Goal: Task Accomplishment & Management: Use online tool/utility

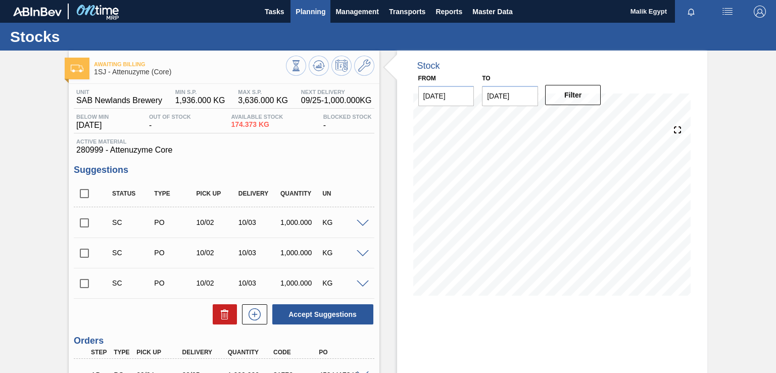
click at [317, 11] on span "Planning" at bounding box center [310, 12] width 30 height 12
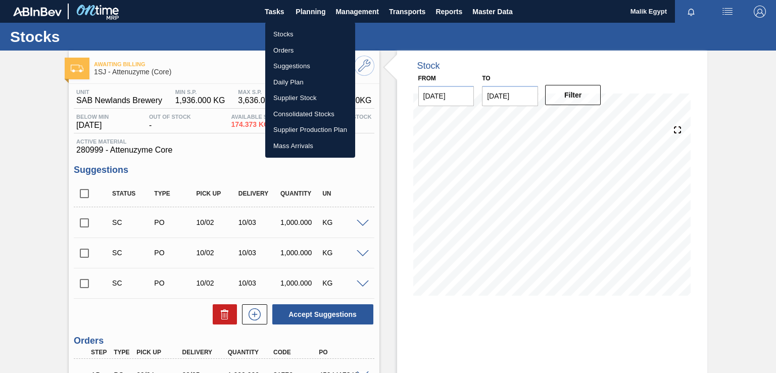
click at [285, 51] on li "Orders" at bounding box center [310, 50] width 90 height 16
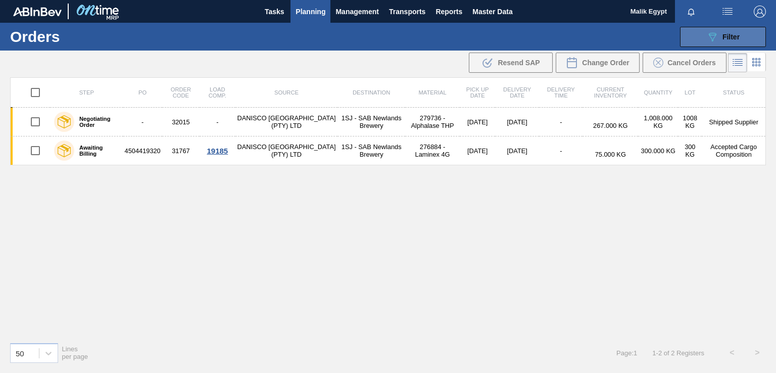
click at [735, 37] on span "Filter" at bounding box center [730, 37] width 17 height 8
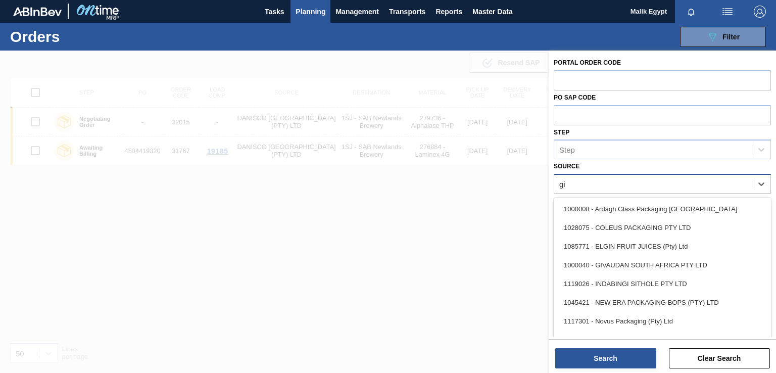
type input "giv"
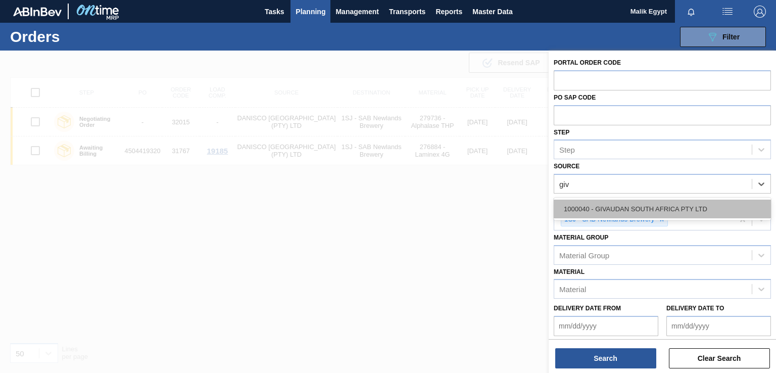
click at [619, 210] on div "1000040 - GIVAUDAN SOUTH AFRICA PTY LTD" at bounding box center [662, 208] width 217 height 19
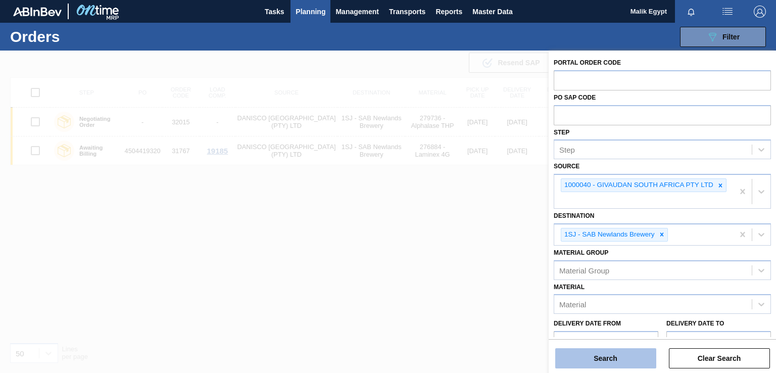
click at [607, 357] on button "Search" at bounding box center [605, 358] width 101 height 20
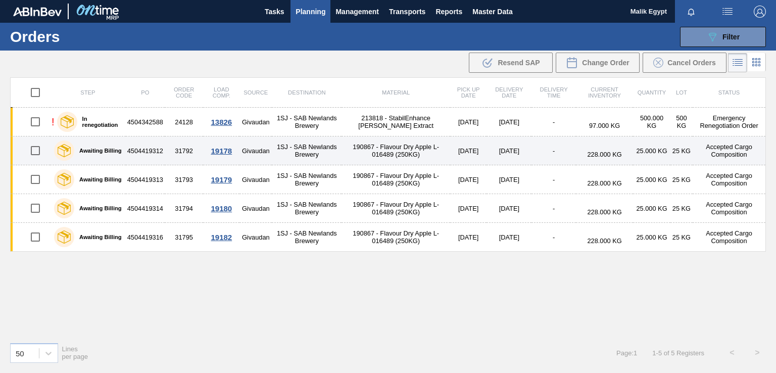
click at [715, 152] on td "Accepted Cargo Composition" at bounding box center [728, 150] width 73 height 29
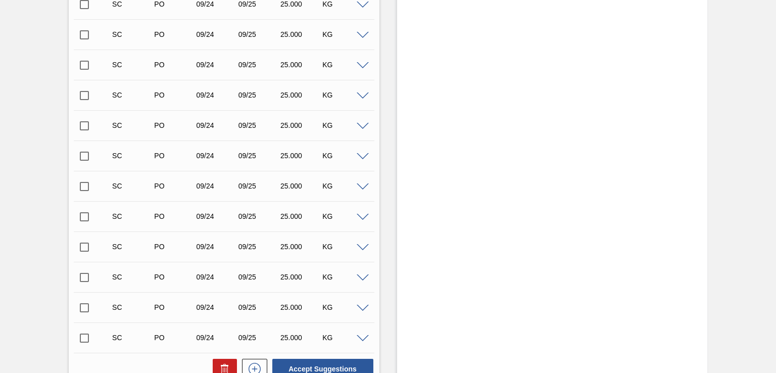
scroll to position [1457, 0]
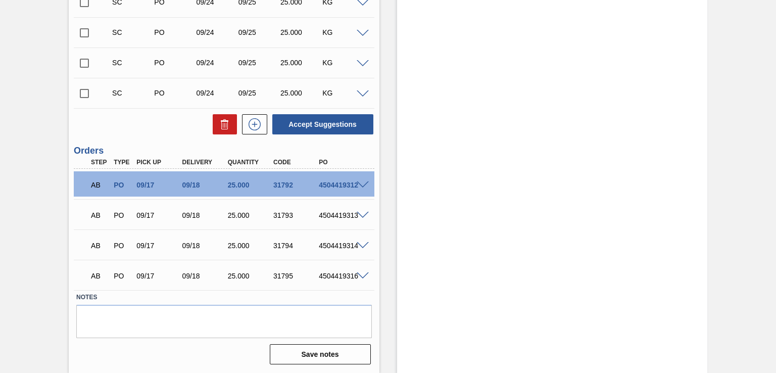
click at [362, 182] on span at bounding box center [363, 185] width 12 height 8
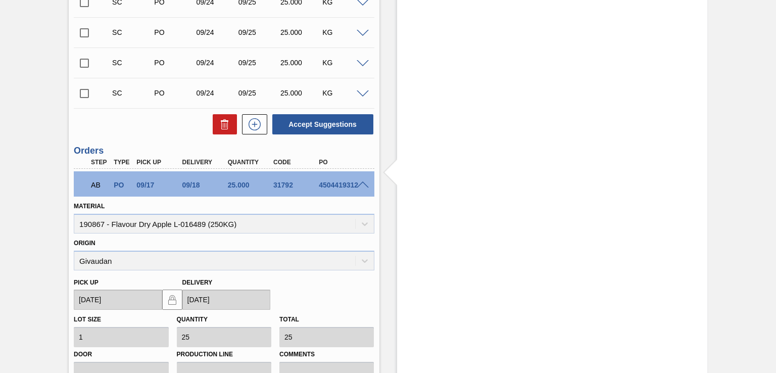
scroll to position [1608, 0]
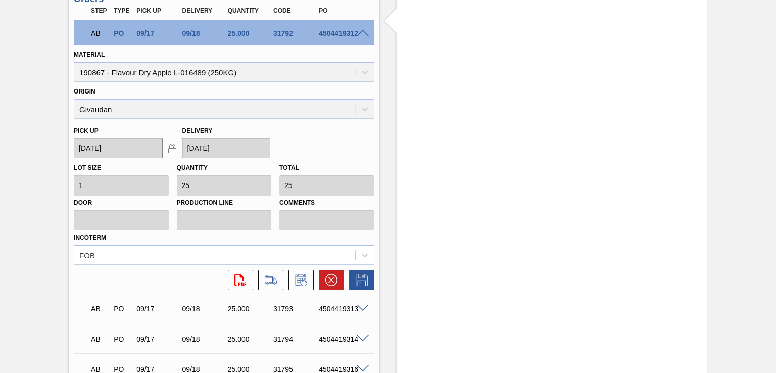
click at [360, 31] on span at bounding box center [363, 34] width 12 height 8
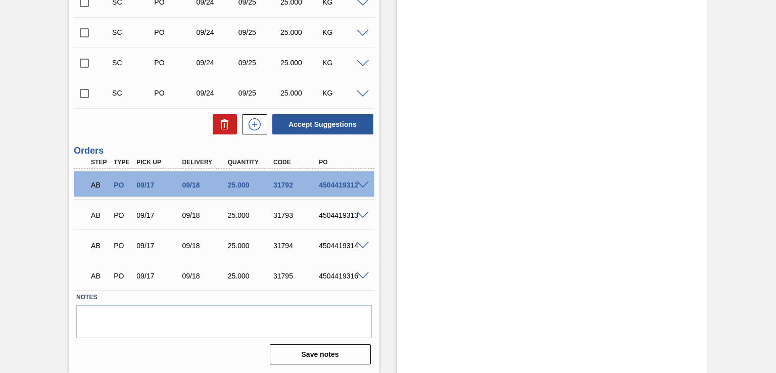
scroll to position [1457, 0]
click at [362, 214] on span at bounding box center [363, 216] width 12 height 8
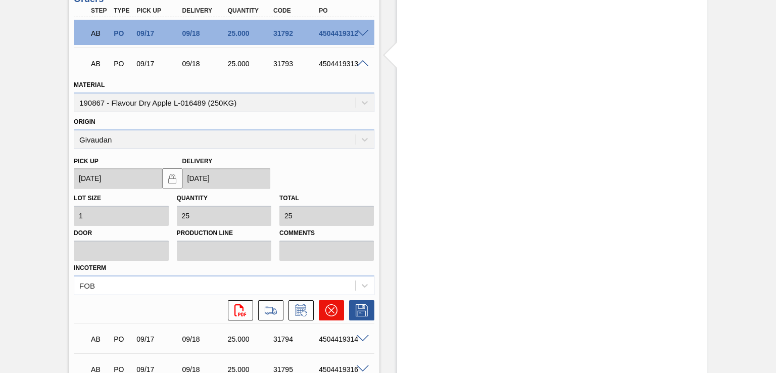
click at [335, 312] on icon at bounding box center [331, 310] width 12 height 12
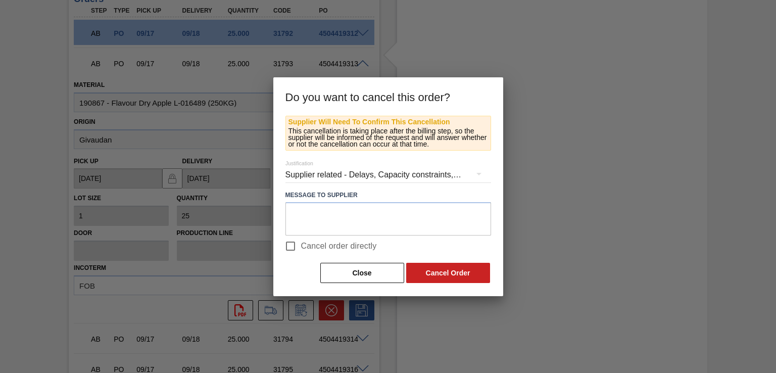
click at [292, 248] on input "Cancel order directly" at bounding box center [290, 245] width 21 height 21
checkbox input "true"
click at [461, 278] on button "Cancel Order" at bounding box center [448, 273] width 84 height 20
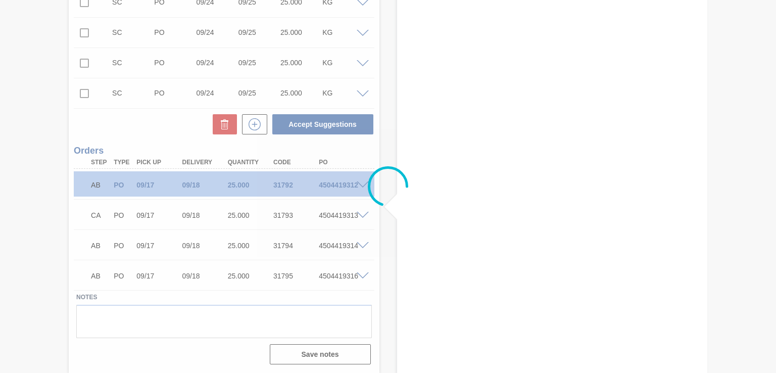
scroll to position [1457, 0]
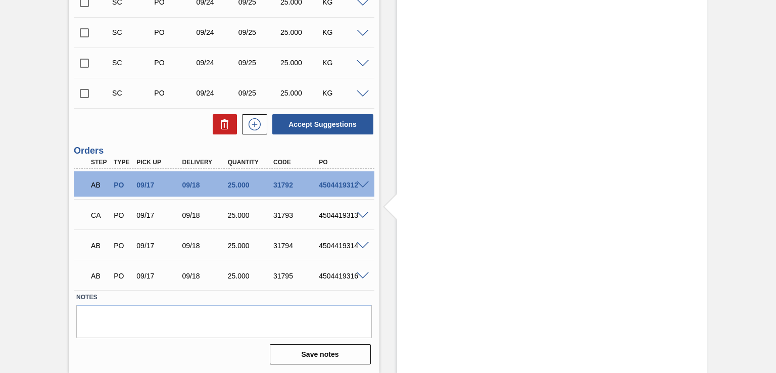
click at [363, 213] on span at bounding box center [363, 216] width 12 height 8
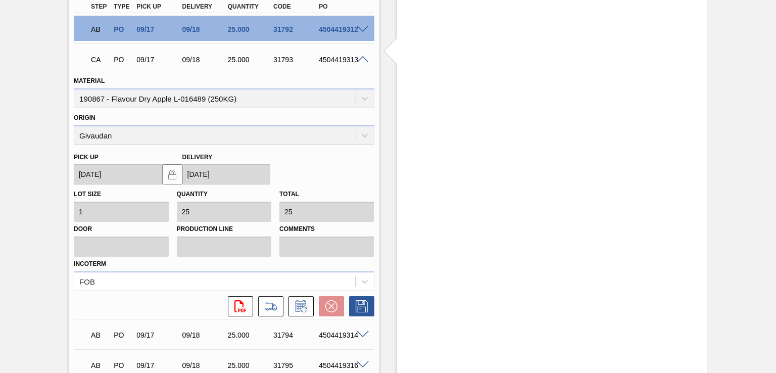
scroll to position [1549, 0]
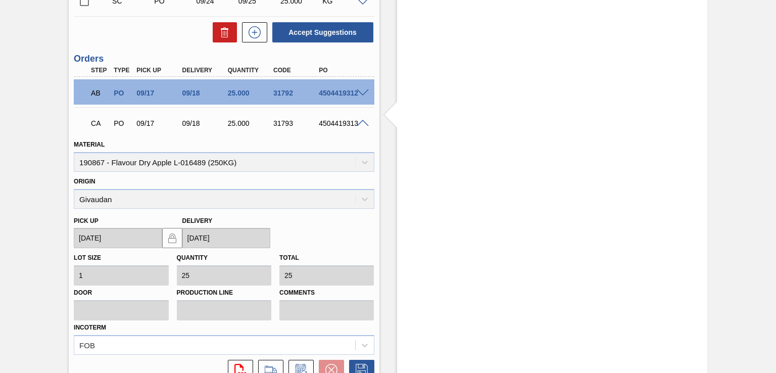
click at [360, 120] on span at bounding box center [363, 124] width 12 height 8
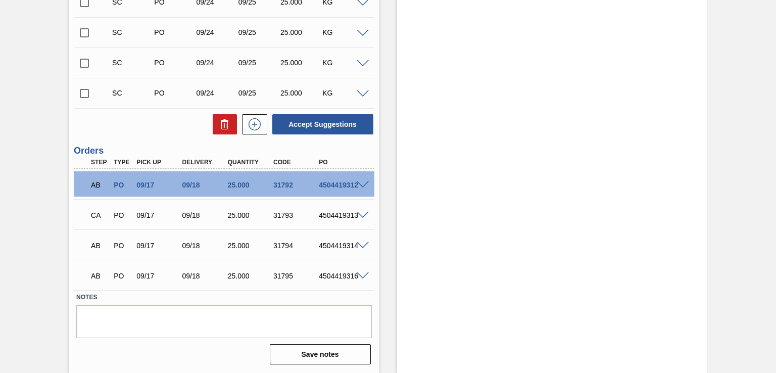
click at [362, 243] on span at bounding box center [363, 246] width 12 height 8
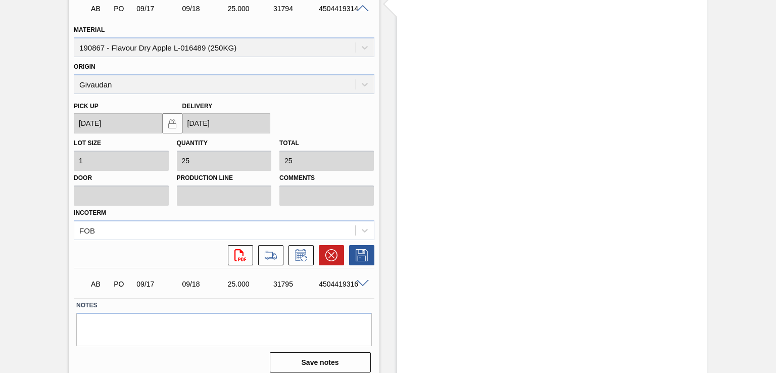
scroll to position [1700, 0]
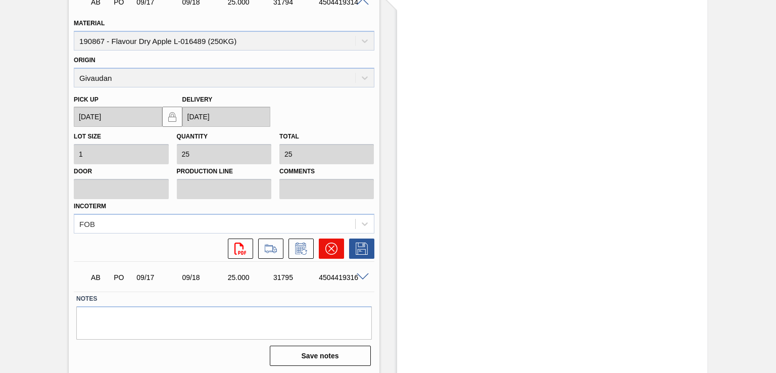
click at [331, 248] on icon at bounding box center [331, 248] width 12 height 12
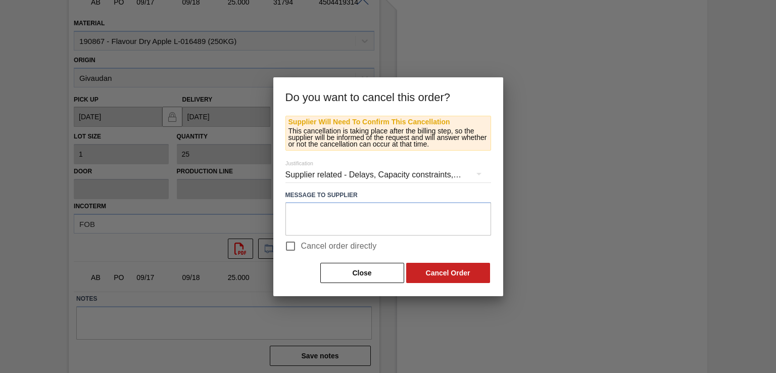
click at [288, 247] on input "Cancel order directly" at bounding box center [290, 245] width 21 height 21
checkbox input "true"
click at [462, 278] on button "Cancel Order" at bounding box center [448, 273] width 84 height 20
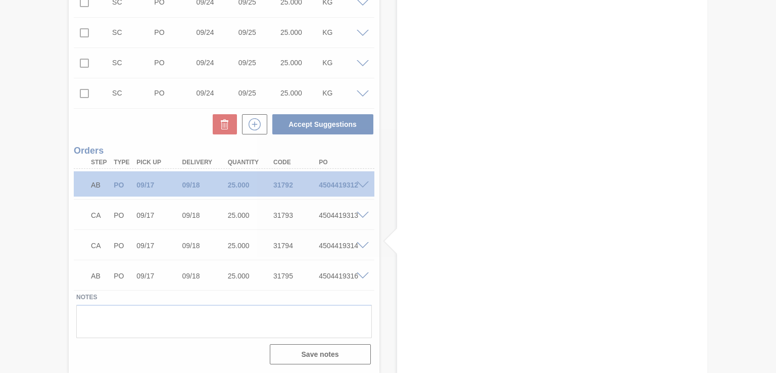
scroll to position [1457, 0]
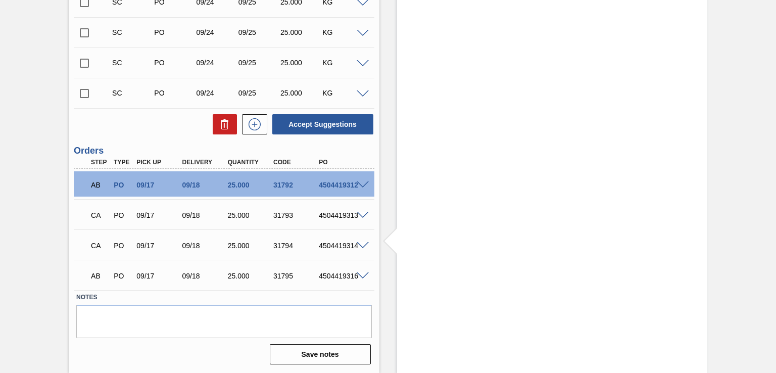
click at [361, 274] on span at bounding box center [363, 276] width 12 height 8
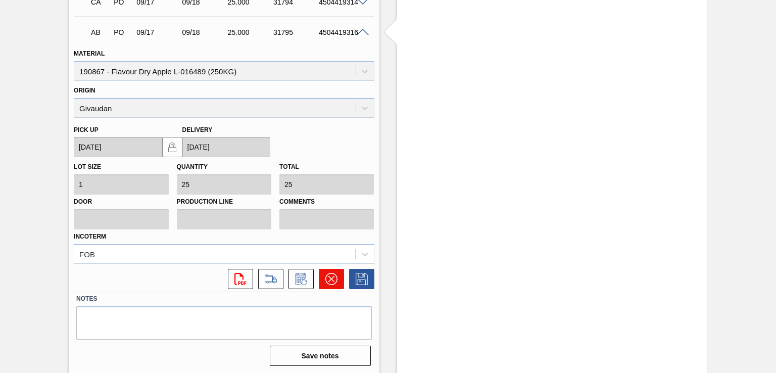
click at [336, 280] on icon at bounding box center [331, 279] width 12 height 12
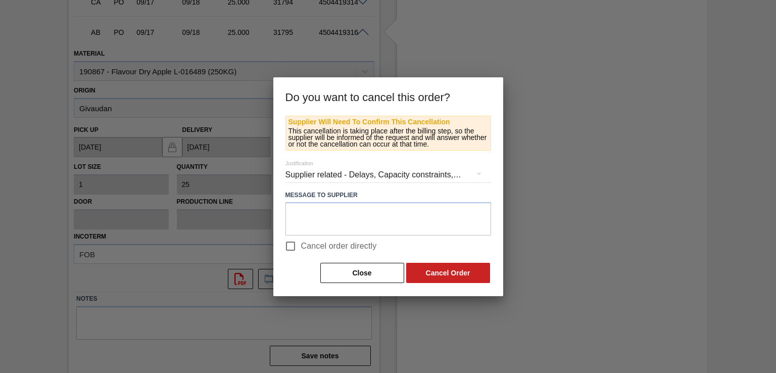
click at [291, 246] on input "Cancel order directly" at bounding box center [290, 245] width 21 height 21
checkbox input "true"
click at [453, 273] on button "Cancel Order" at bounding box center [448, 273] width 84 height 20
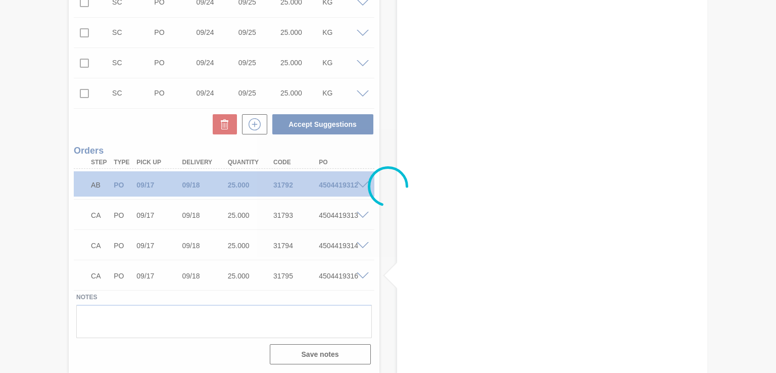
scroll to position [1457, 0]
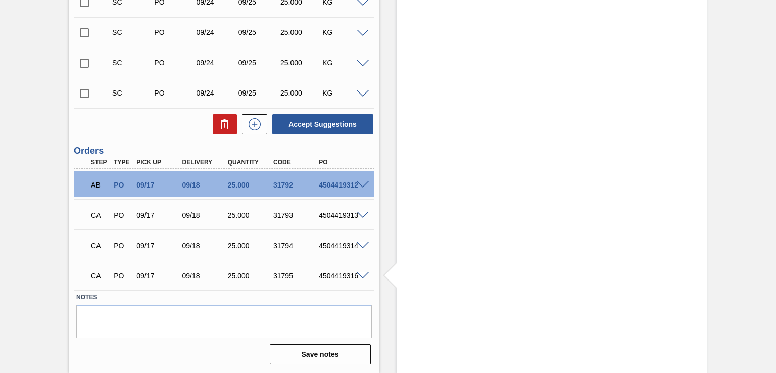
click at [360, 214] on span at bounding box center [363, 216] width 12 height 8
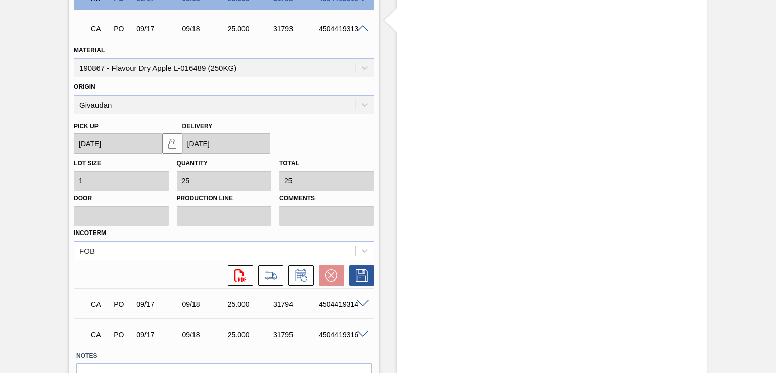
scroll to position [1599, 0]
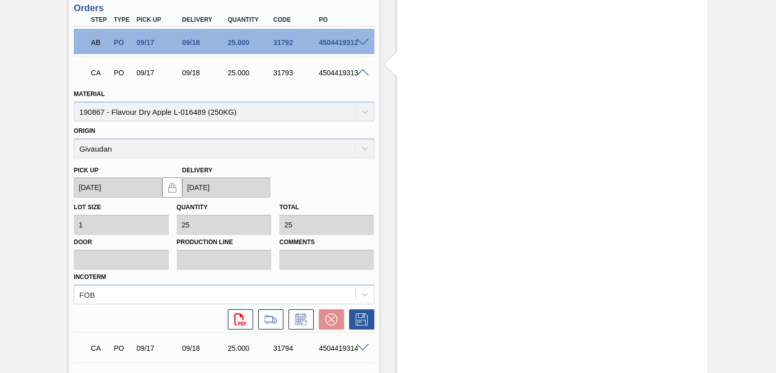
click at [365, 71] on span at bounding box center [363, 73] width 12 height 8
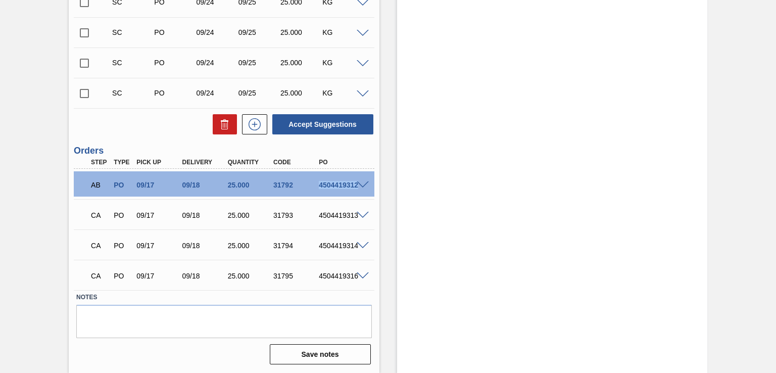
drag, startPoint x: 319, startPoint y: 184, endPoint x: 380, endPoint y: 232, distance: 77.3
click at [362, 186] on div "AB PO 09/17 09/18 25.000 31792 4504419312" at bounding box center [224, 183] width 300 height 25
copy div "4504419312"
click at [363, 183] on span at bounding box center [363, 185] width 12 height 8
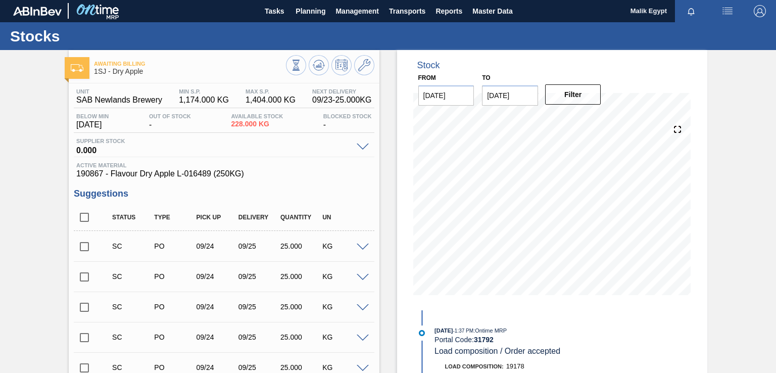
scroll to position [0, 0]
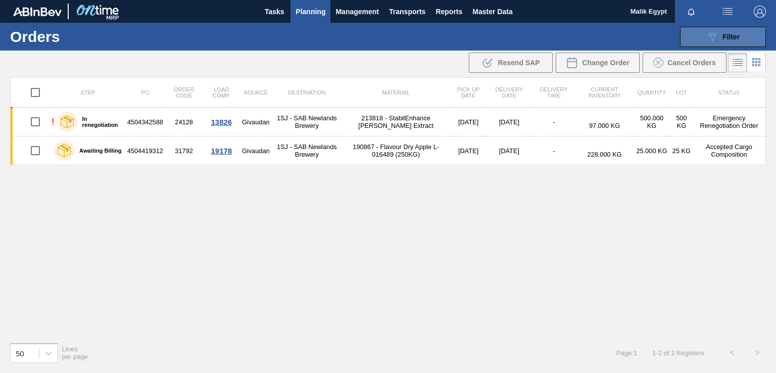
click at [723, 39] on span "Filter" at bounding box center [730, 37] width 17 height 8
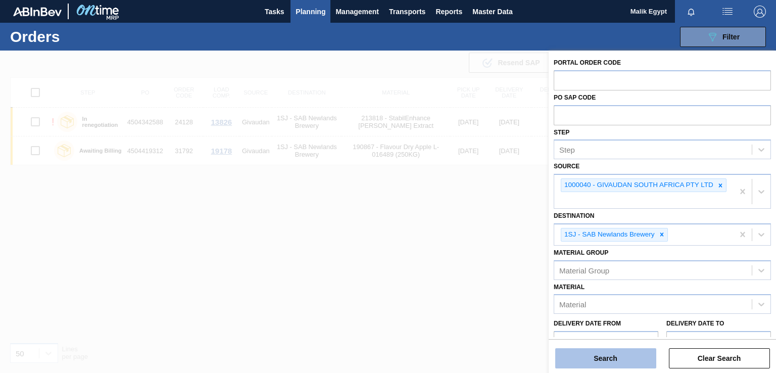
click at [622, 357] on button "Search" at bounding box center [605, 358] width 101 height 20
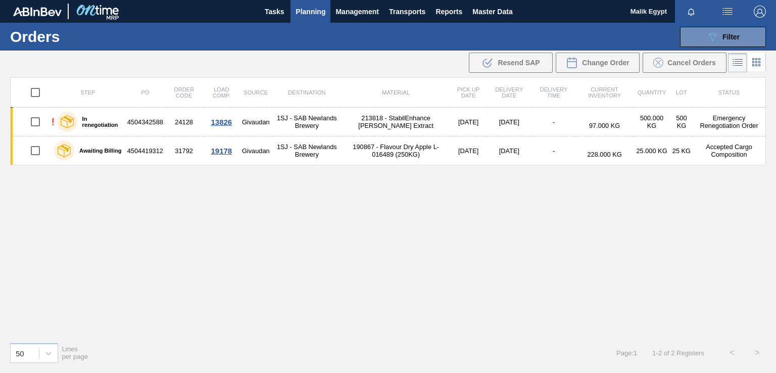
click at [308, 10] on span "Planning" at bounding box center [310, 12] width 30 height 12
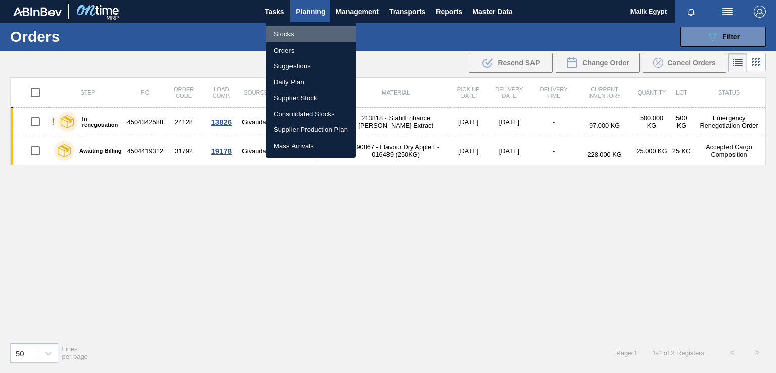
click at [289, 35] on li "Stocks" at bounding box center [311, 34] width 90 height 16
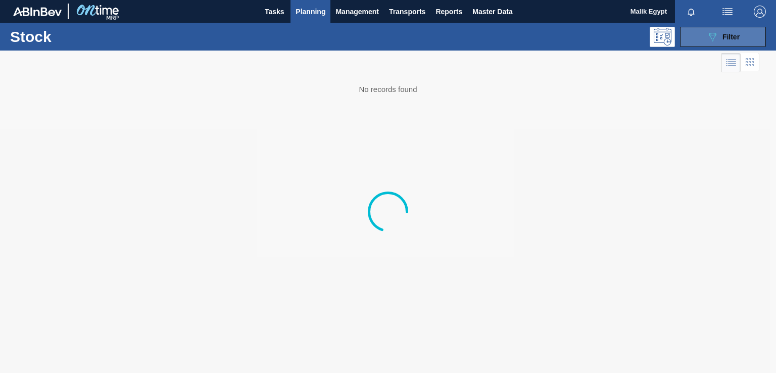
click at [736, 38] on span "Filter" at bounding box center [730, 37] width 17 height 8
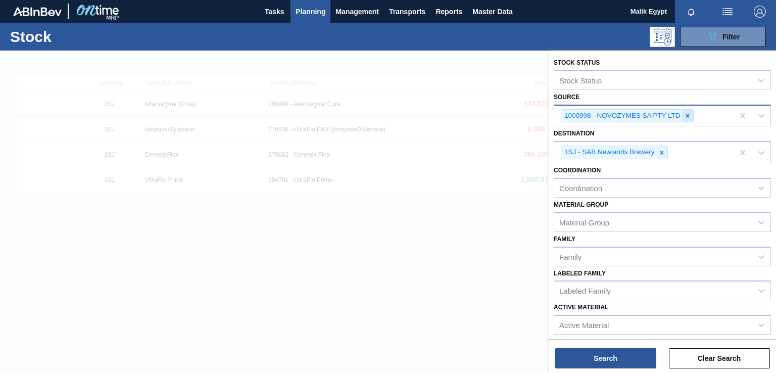
click at [687, 114] on icon at bounding box center [688, 116] width 4 height 4
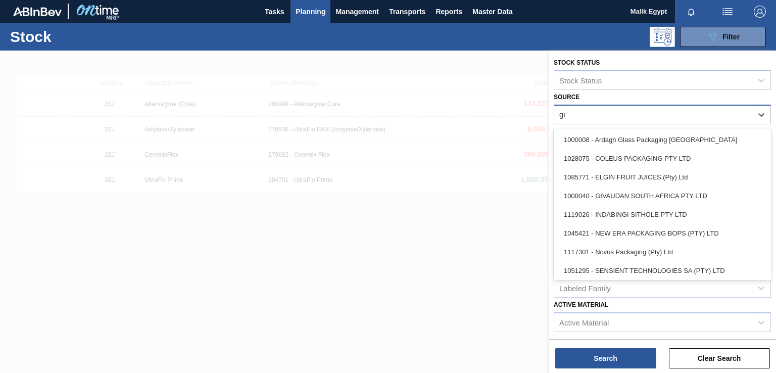
type input "giv"
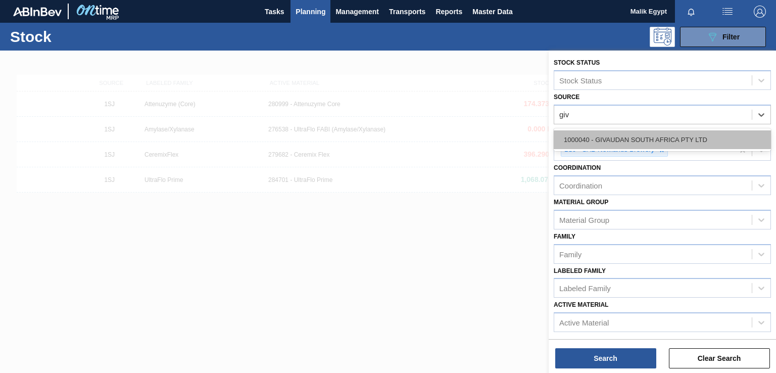
click at [654, 143] on div "1000040 - GIVAUDAN SOUTH AFRICA PTY LTD" at bounding box center [662, 139] width 217 height 19
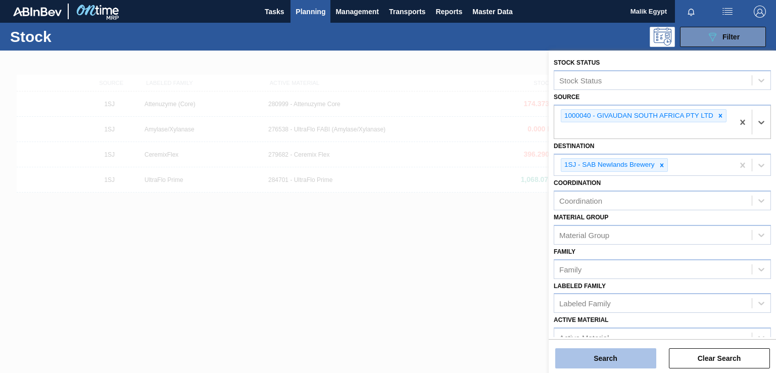
click at [626, 359] on button "Search" at bounding box center [605, 358] width 101 height 20
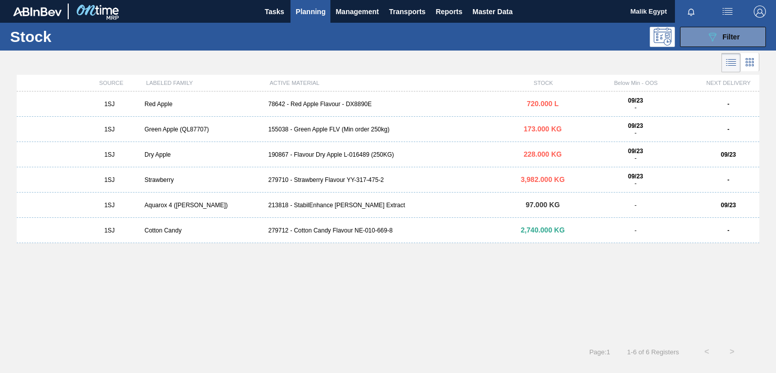
click at [313, 104] on div "78642 - Red Apple Flavour - DX8890E" at bounding box center [387, 104] width 247 height 7
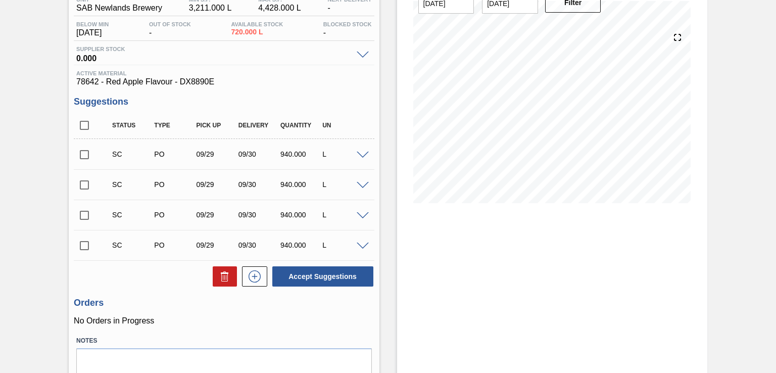
scroll to position [101, 0]
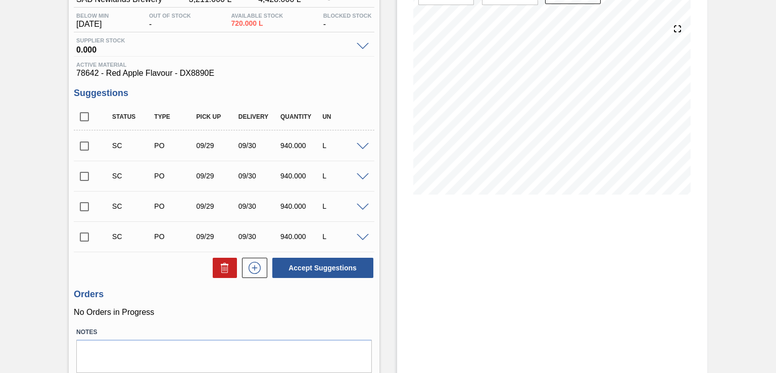
click at [88, 148] on input "checkbox" at bounding box center [84, 145] width 21 height 21
click at [345, 269] on button "Accept Suggestions" at bounding box center [322, 268] width 101 height 20
checkbox input "false"
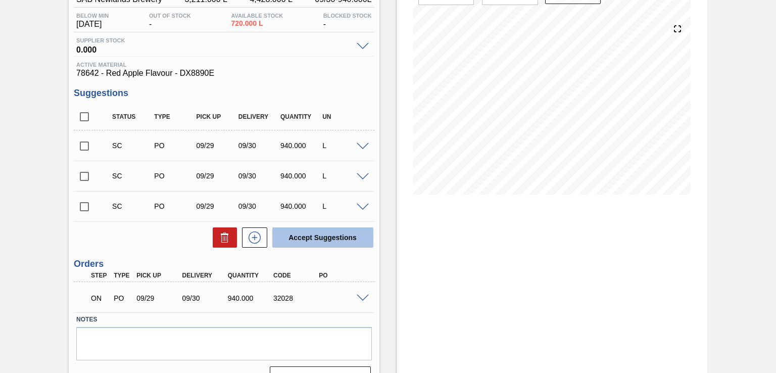
scroll to position [123, 0]
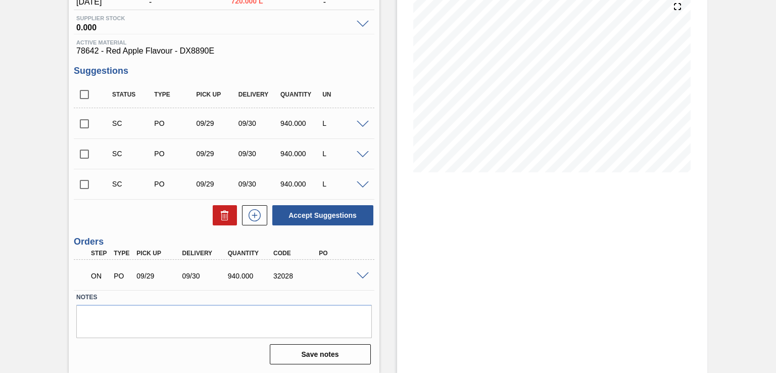
click at [363, 275] on span at bounding box center [363, 276] width 12 height 8
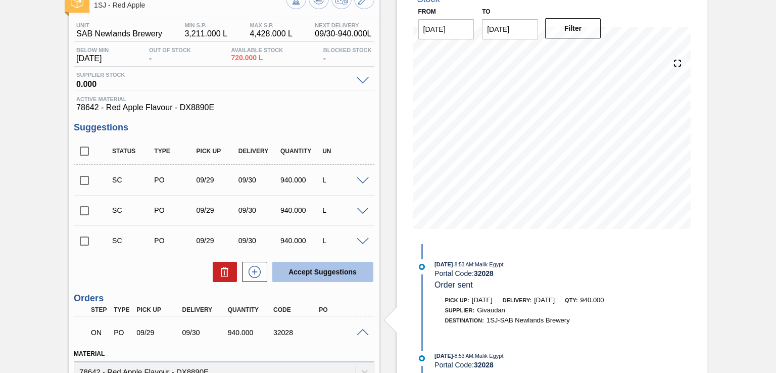
scroll to position [0, 0]
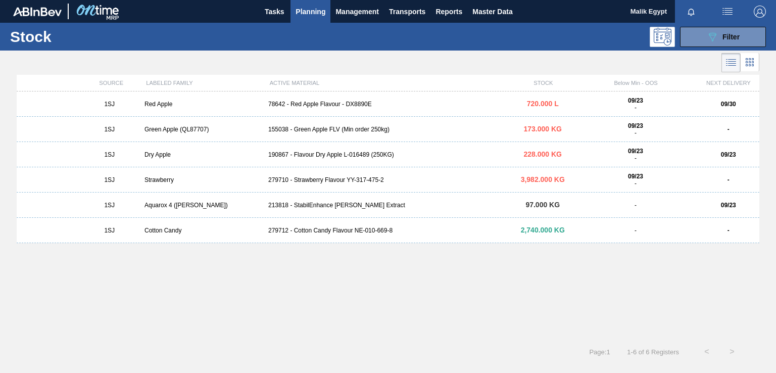
click at [160, 128] on div "Green Apple (QL87707)" at bounding box center [202, 129] width 124 height 7
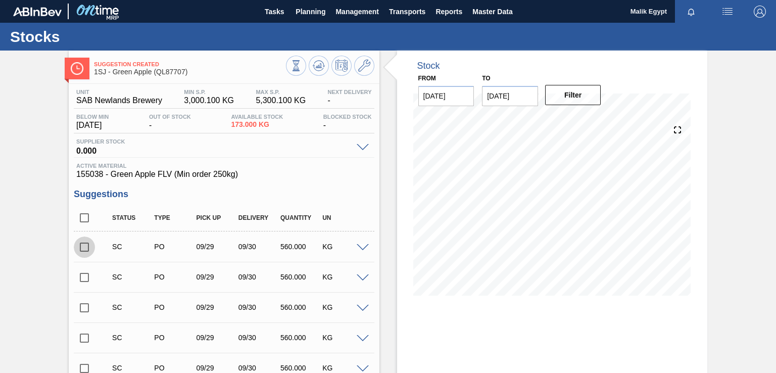
click at [89, 250] on input "checkbox" at bounding box center [84, 246] width 21 height 21
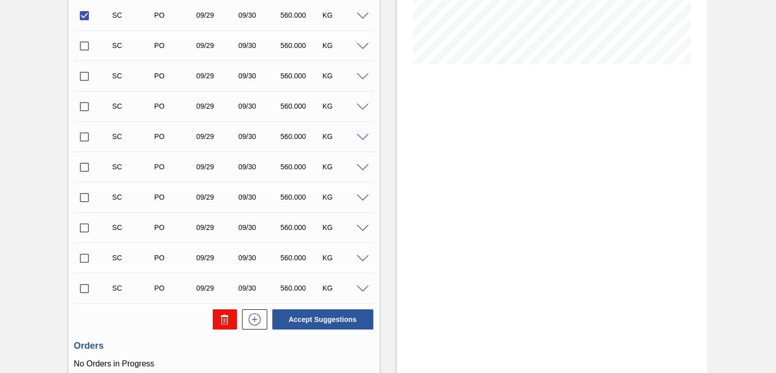
scroll to position [303, 0]
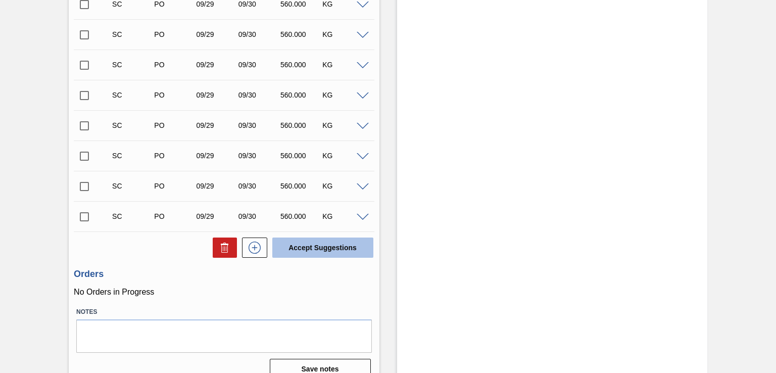
click at [324, 252] on button "Accept Suggestions" at bounding box center [322, 247] width 101 height 20
checkbox input "false"
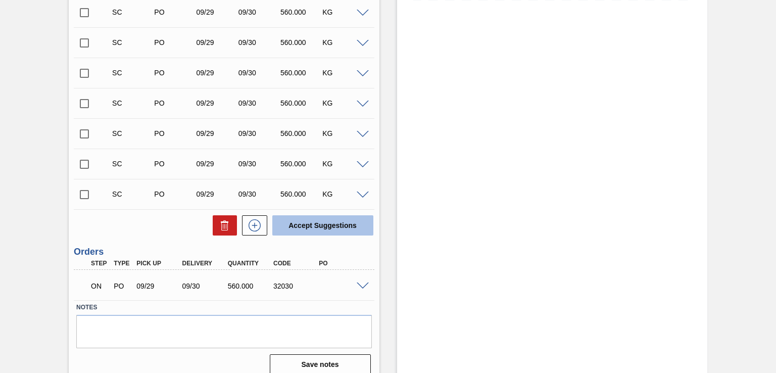
scroll to position [305, 0]
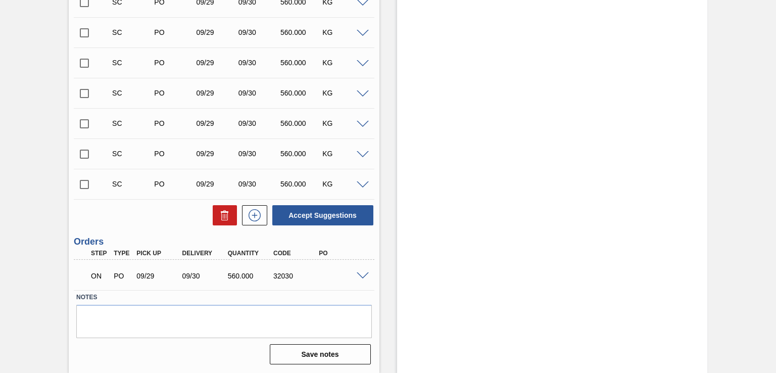
click at [359, 275] on span at bounding box center [363, 276] width 12 height 8
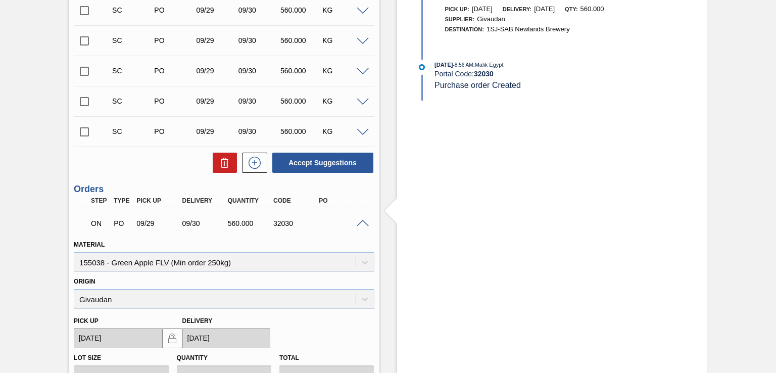
scroll to position [356, 0]
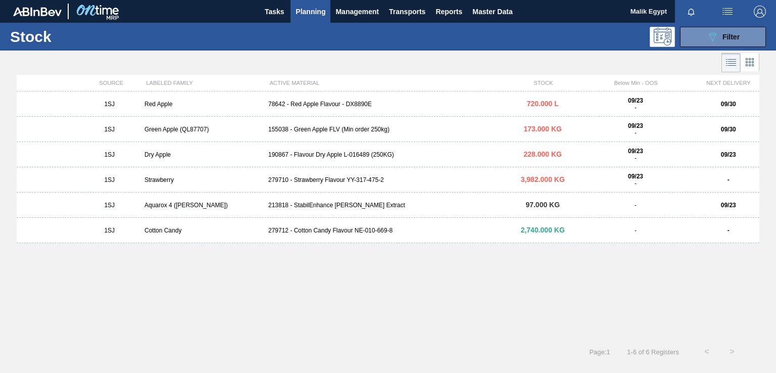
click at [155, 180] on div "Strawberry" at bounding box center [202, 179] width 124 height 7
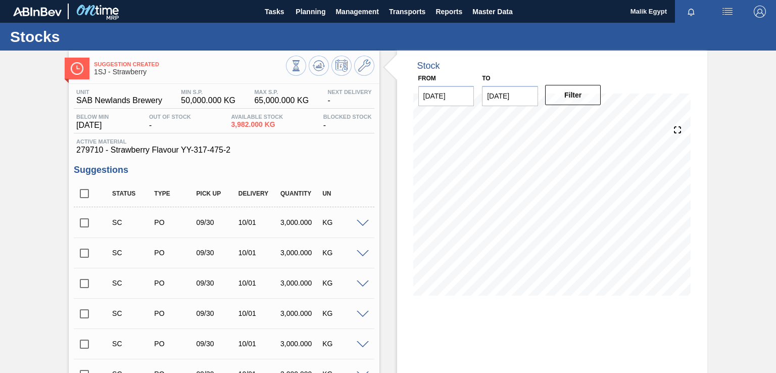
click at [86, 223] on input "checkbox" at bounding box center [84, 222] width 21 height 21
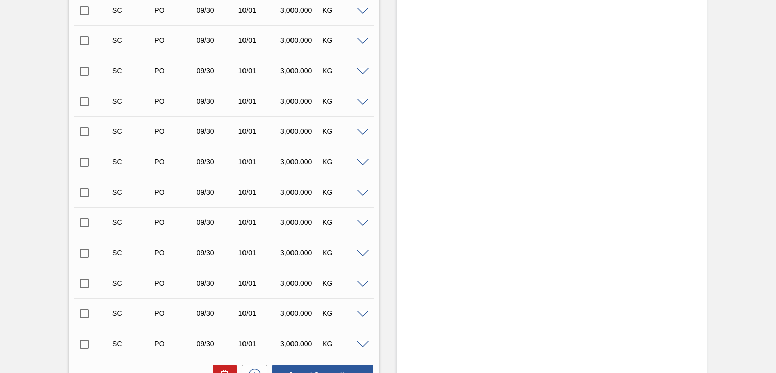
scroll to position [505, 0]
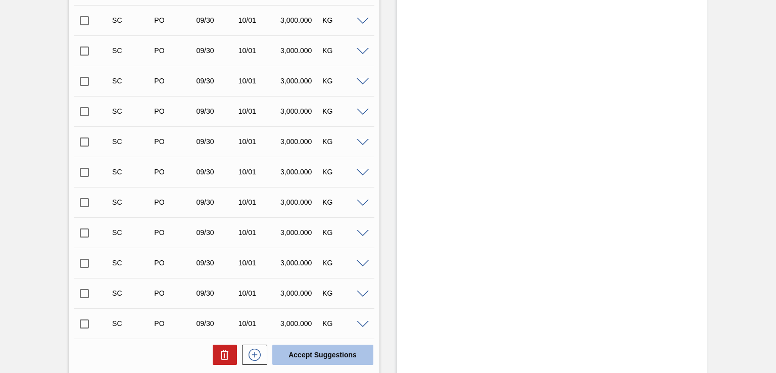
click at [331, 356] on button "Accept Suggestions" at bounding box center [322, 354] width 101 height 20
checkbox input "false"
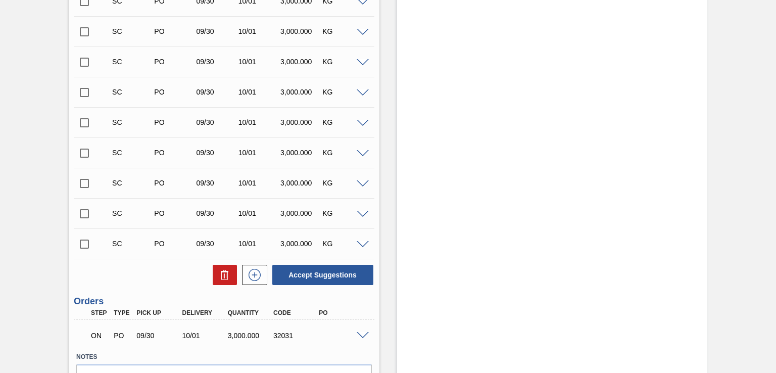
scroll to position [614, 0]
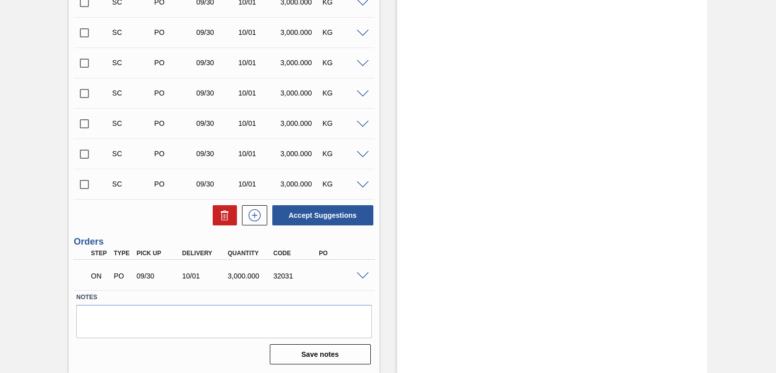
click at [364, 274] on span at bounding box center [363, 276] width 12 height 8
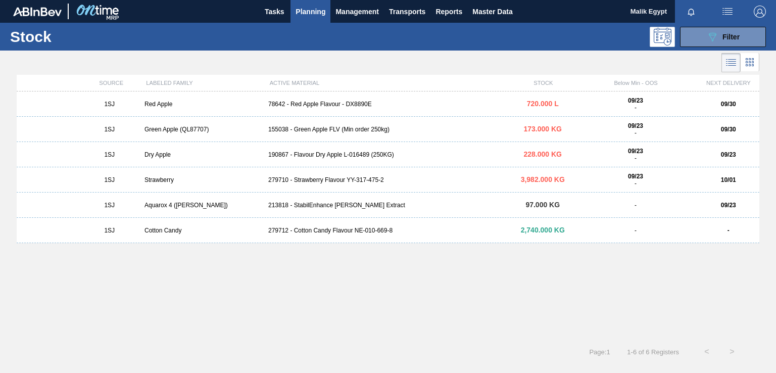
click at [170, 231] on div "Cotton Candy" at bounding box center [202, 230] width 124 height 7
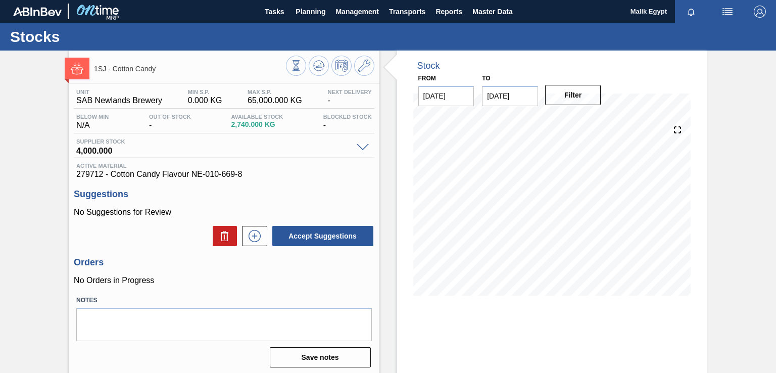
click at [295, 284] on p "No Orders in Progress" at bounding box center [224, 280] width 300 height 9
click at [320, 13] on span "Planning" at bounding box center [310, 12] width 30 height 12
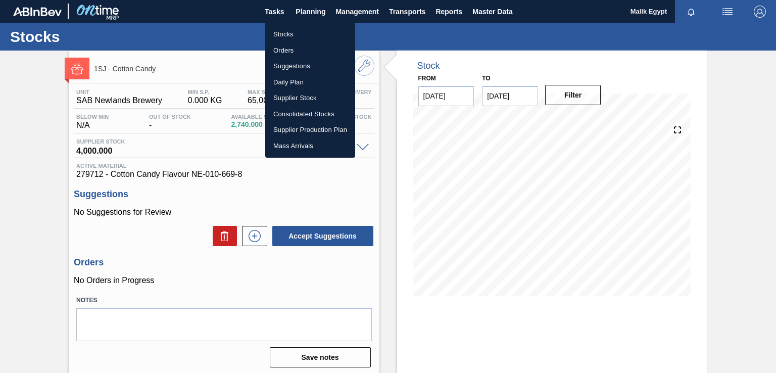
click at [290, 34] on li "Stocks" at bounding box center [310, 34] width 90 height 16
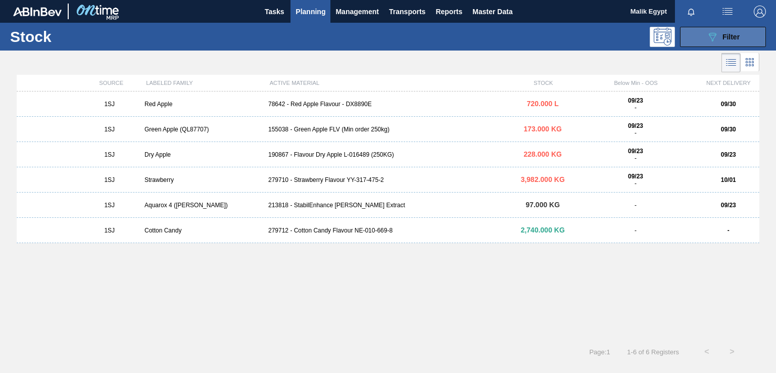
click at [716, 40] on icon "089F7B8B-B2A5-4AFE-B5C0-19BA573D28AC" at bounding box center [712, 37] width 12 height 12
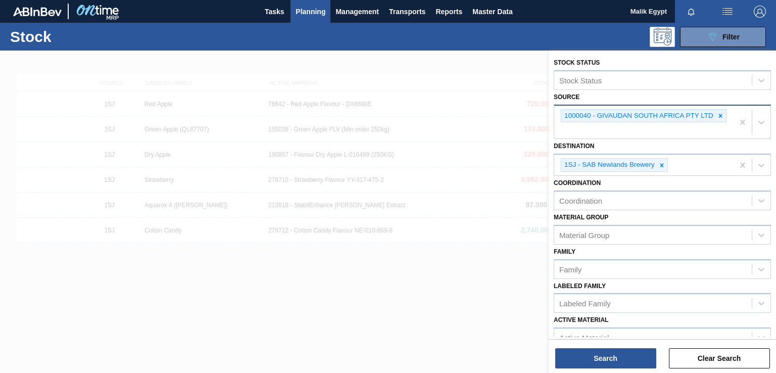
drag, startPoint x: 719, startPoint y: 115, endPoint x: 705, endPoint y: 121, distance: 14.9
click at [719, 116] on icon at bounding box center [720, 115] width 7 height 7
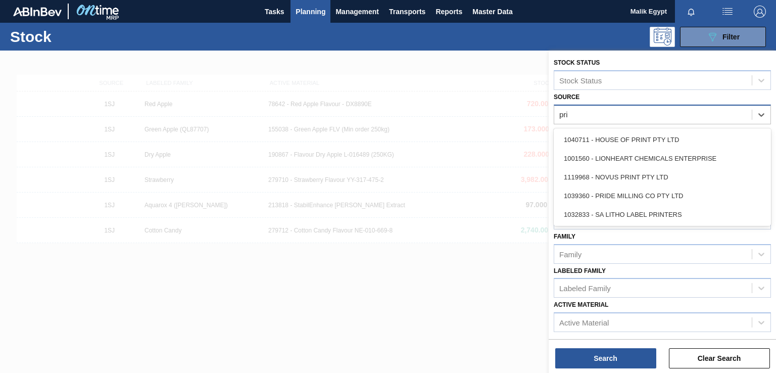
type input "prid"
